Goal: Transaction & Acquisition: Contribute content

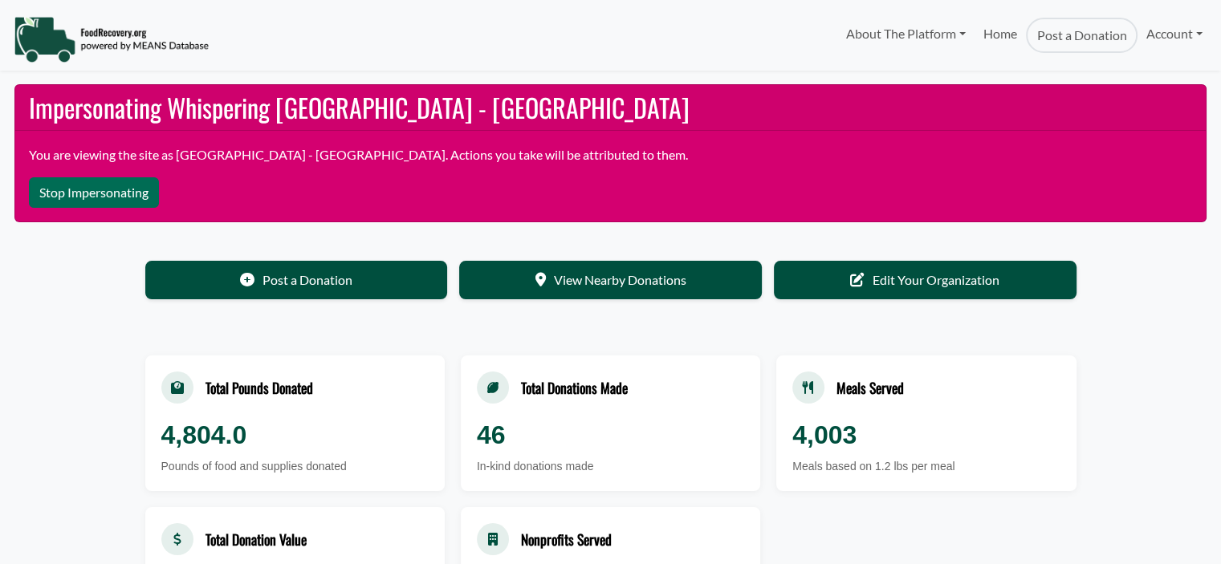
select select "Language Translate Widget"
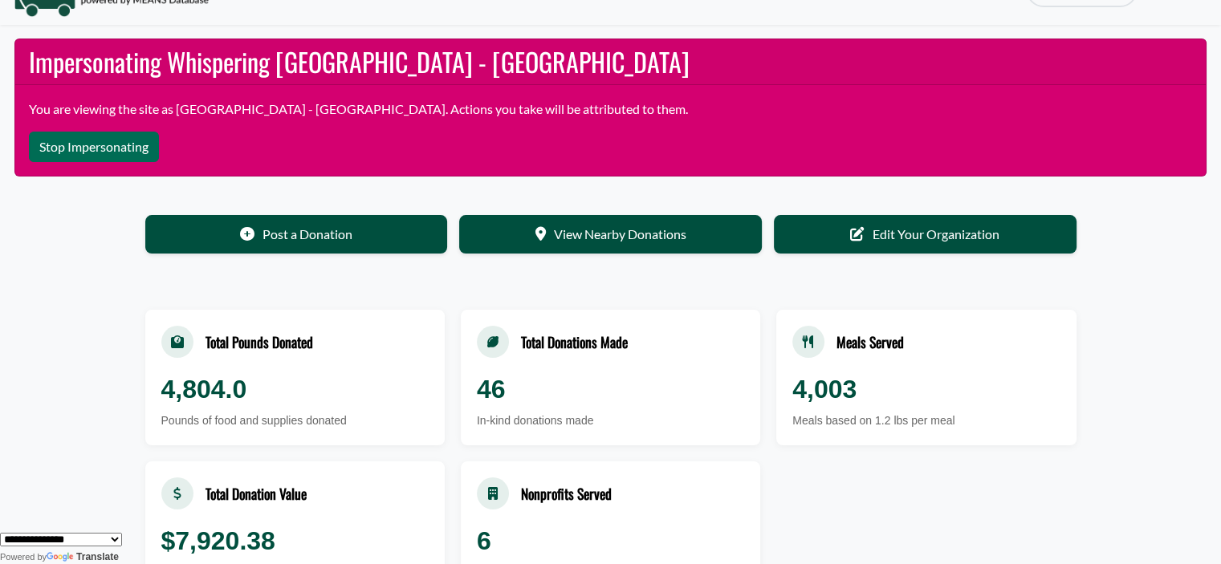
scroll to position [51, 0]
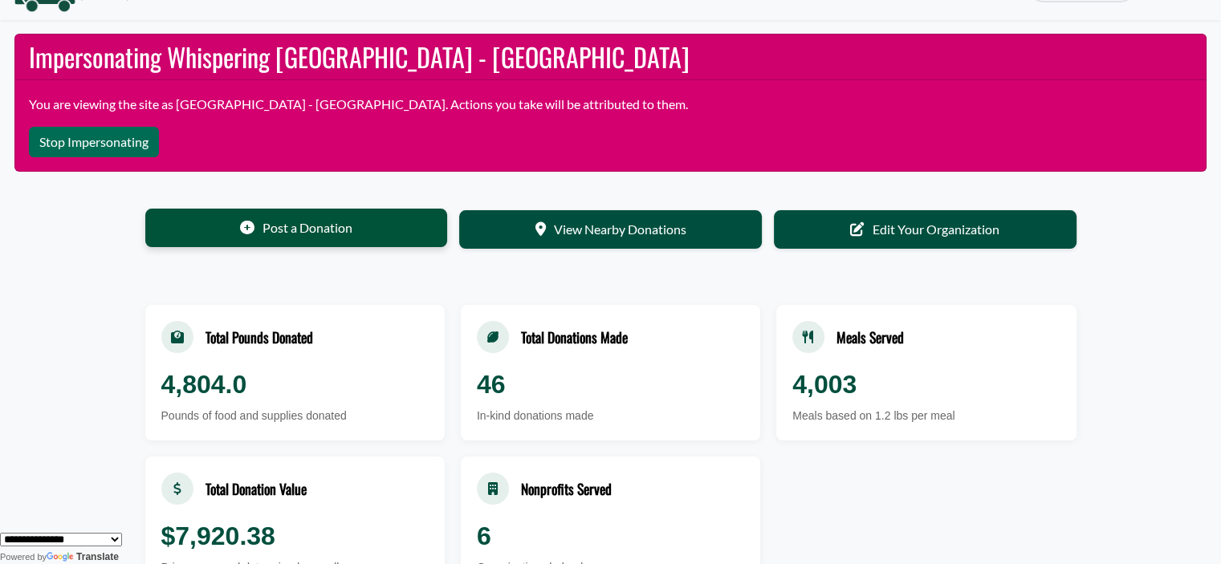
click at [371, 216] on link "Post a Donation" at bounding box center [296, 228] width 303 height 39
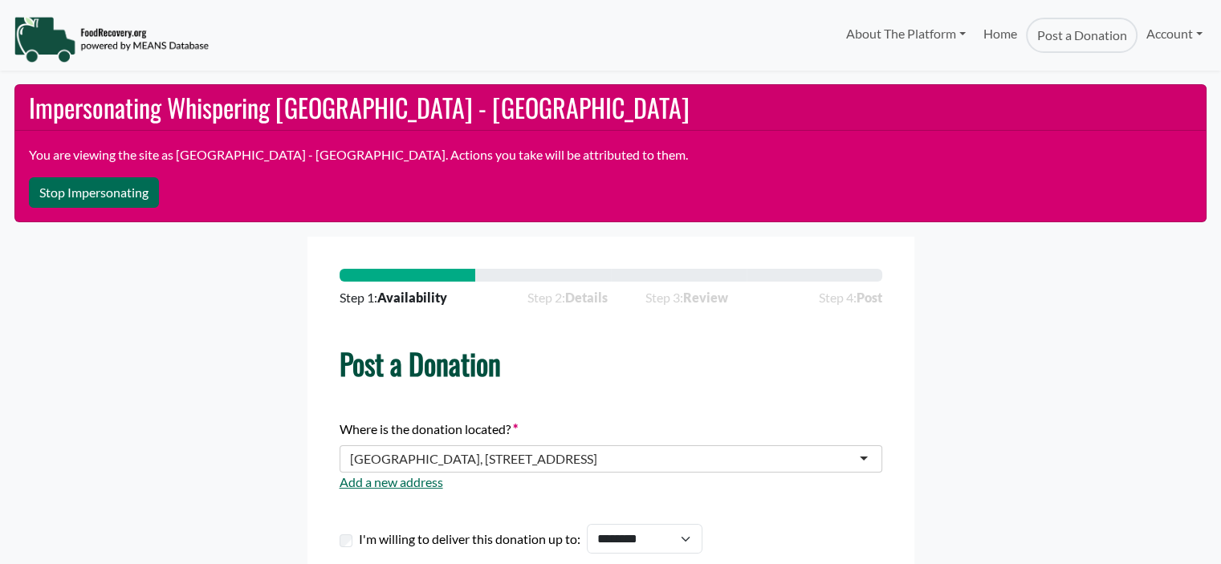
select select "Language Translate Widget"
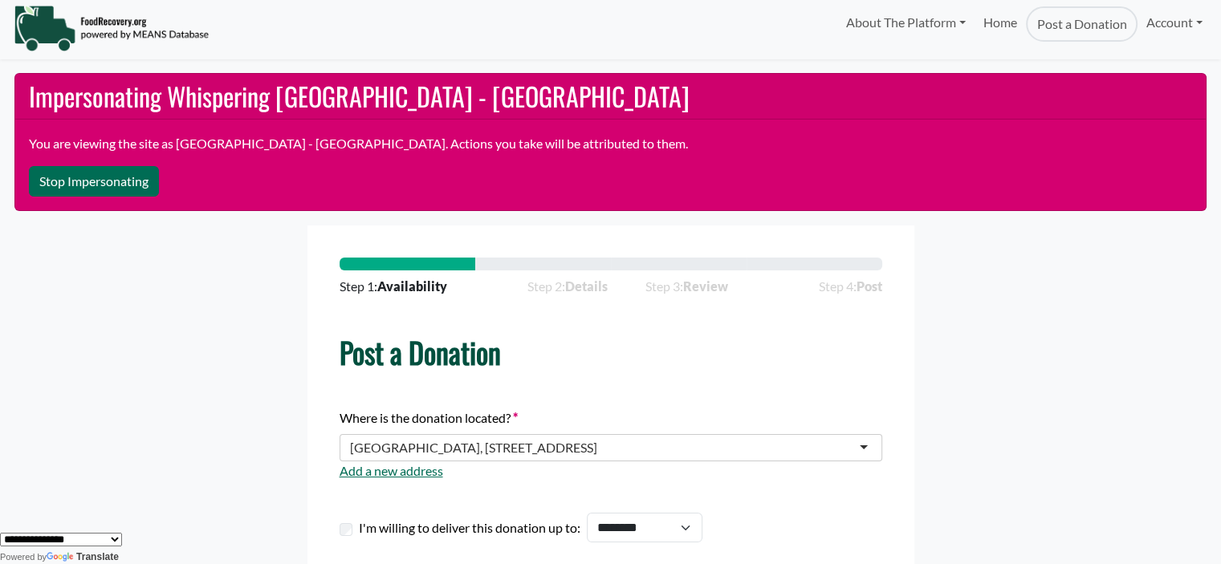
scroll to position [8, 0]
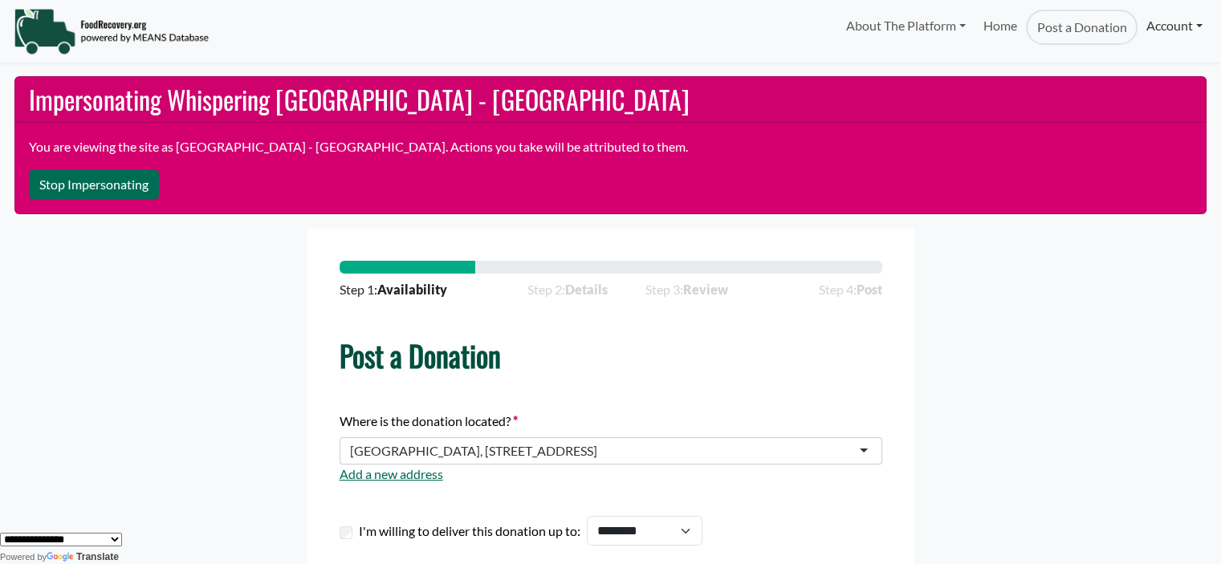
click at [1170, 18] on link "Account" at bounding box center [1174, 26] width 74 height 32
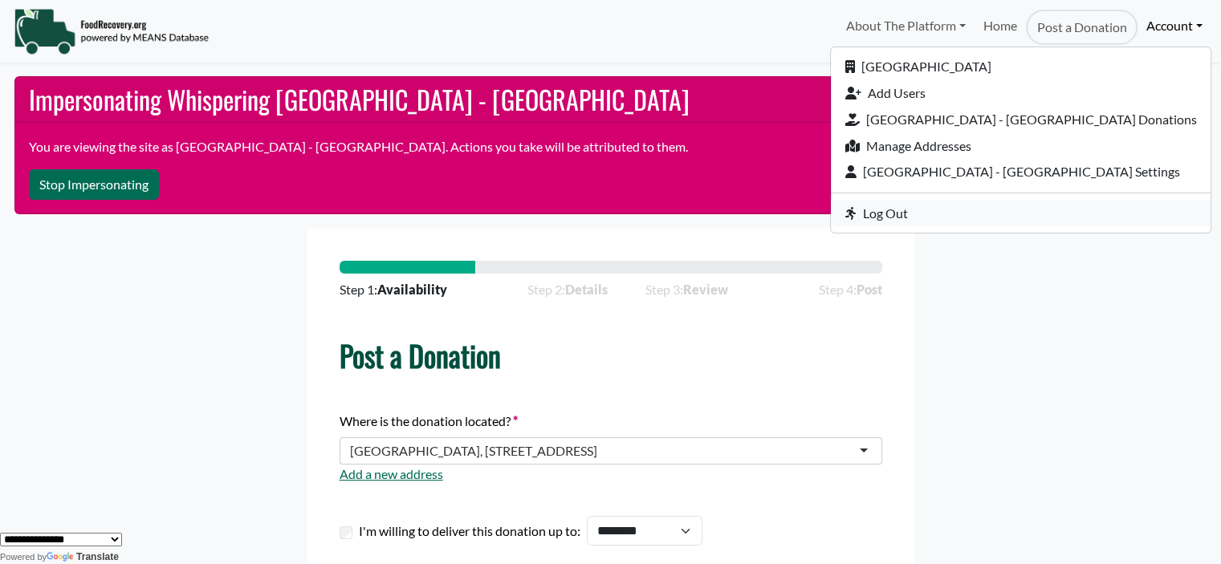
click at [966, 218] on link "Log Out" at bounding box center [1021, 213] width 380 height 26
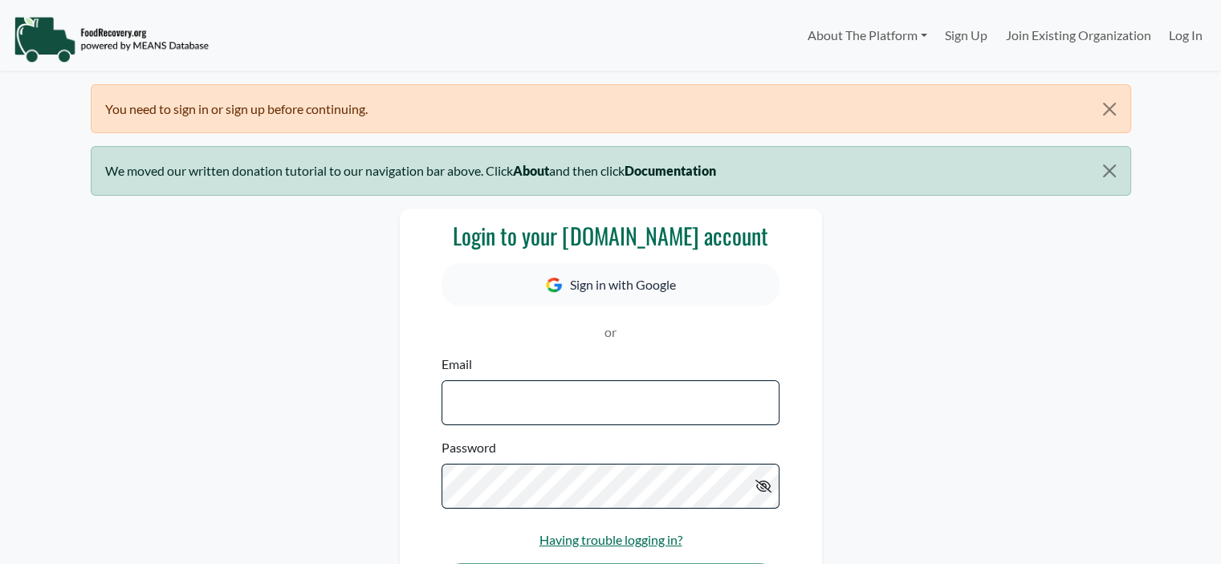
select select "Language Translate Widget"
